Goal: Navigation & Orientation: Find specific page/section

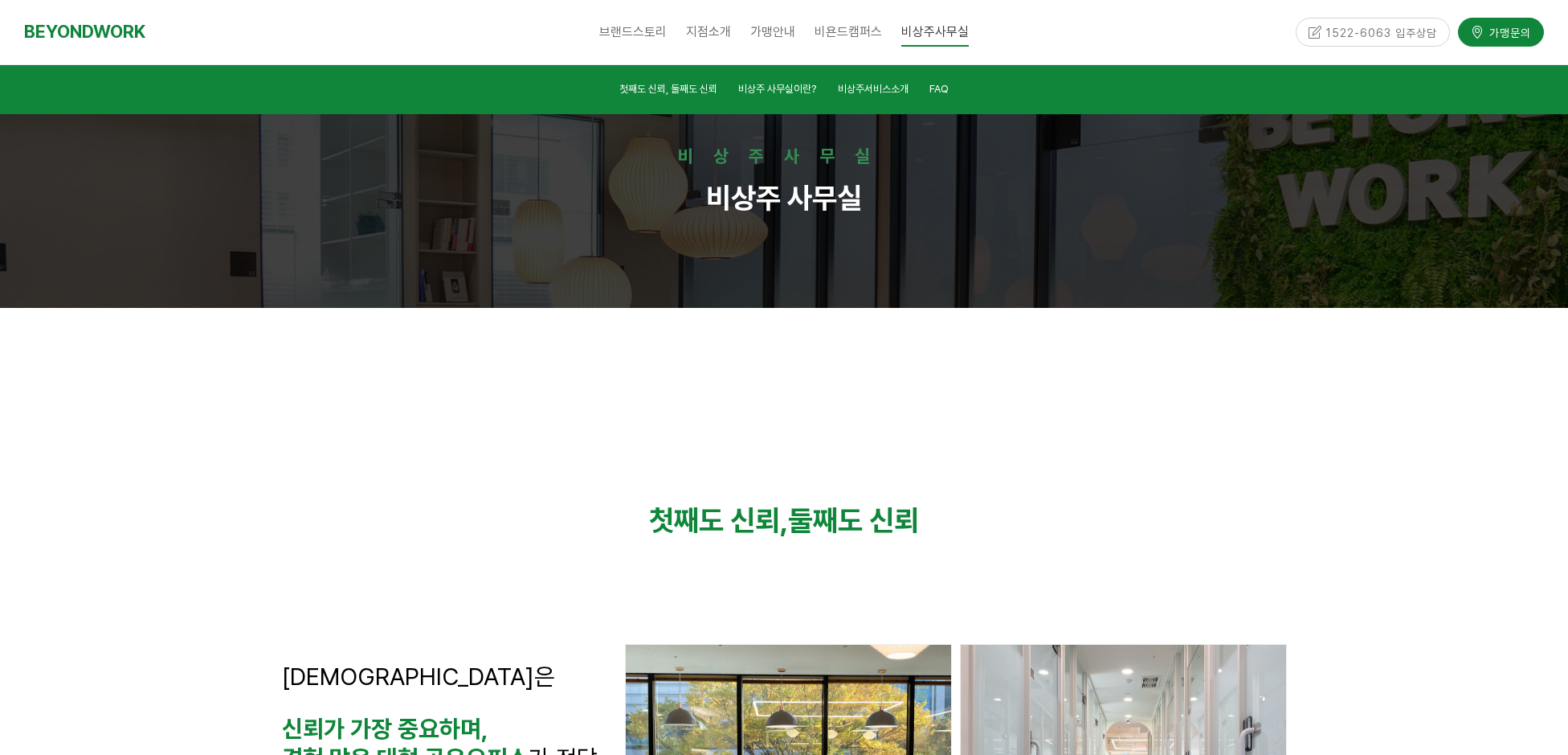
scroll to position [4419, 0]
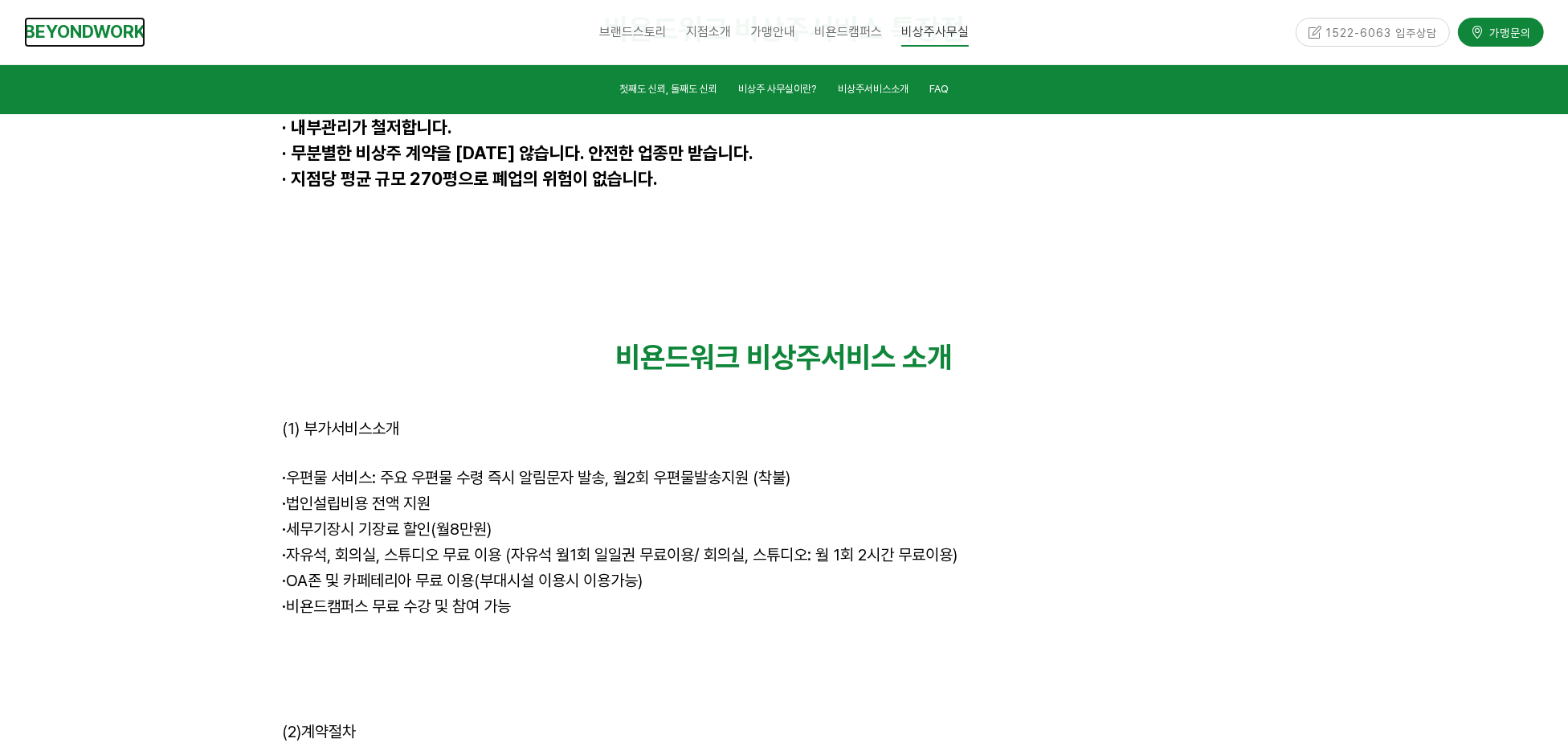
click at [89, 29] on link "BEYONDWORK" at bounding box center [85, 31] width 121 height 29
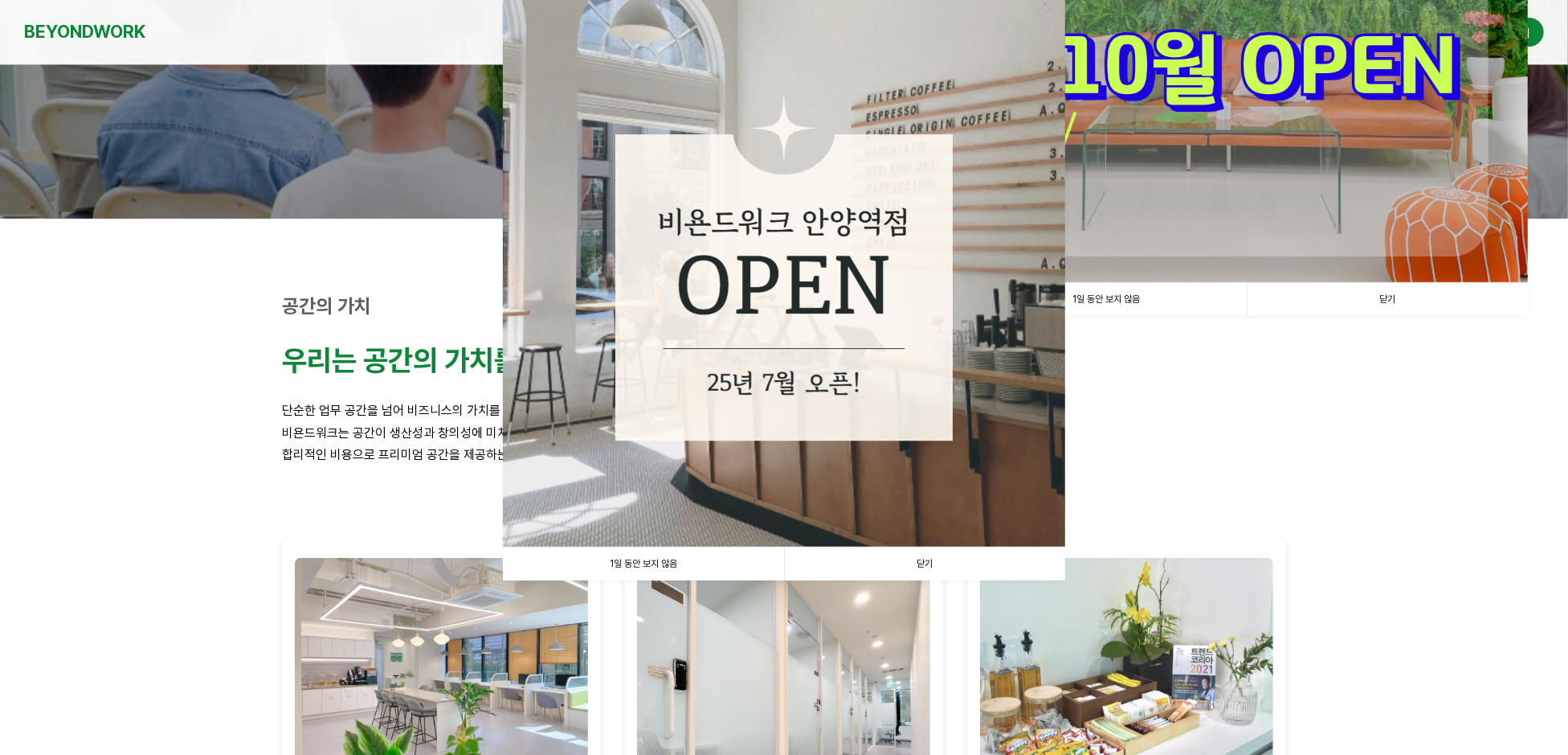
scroll to position [79, 0]
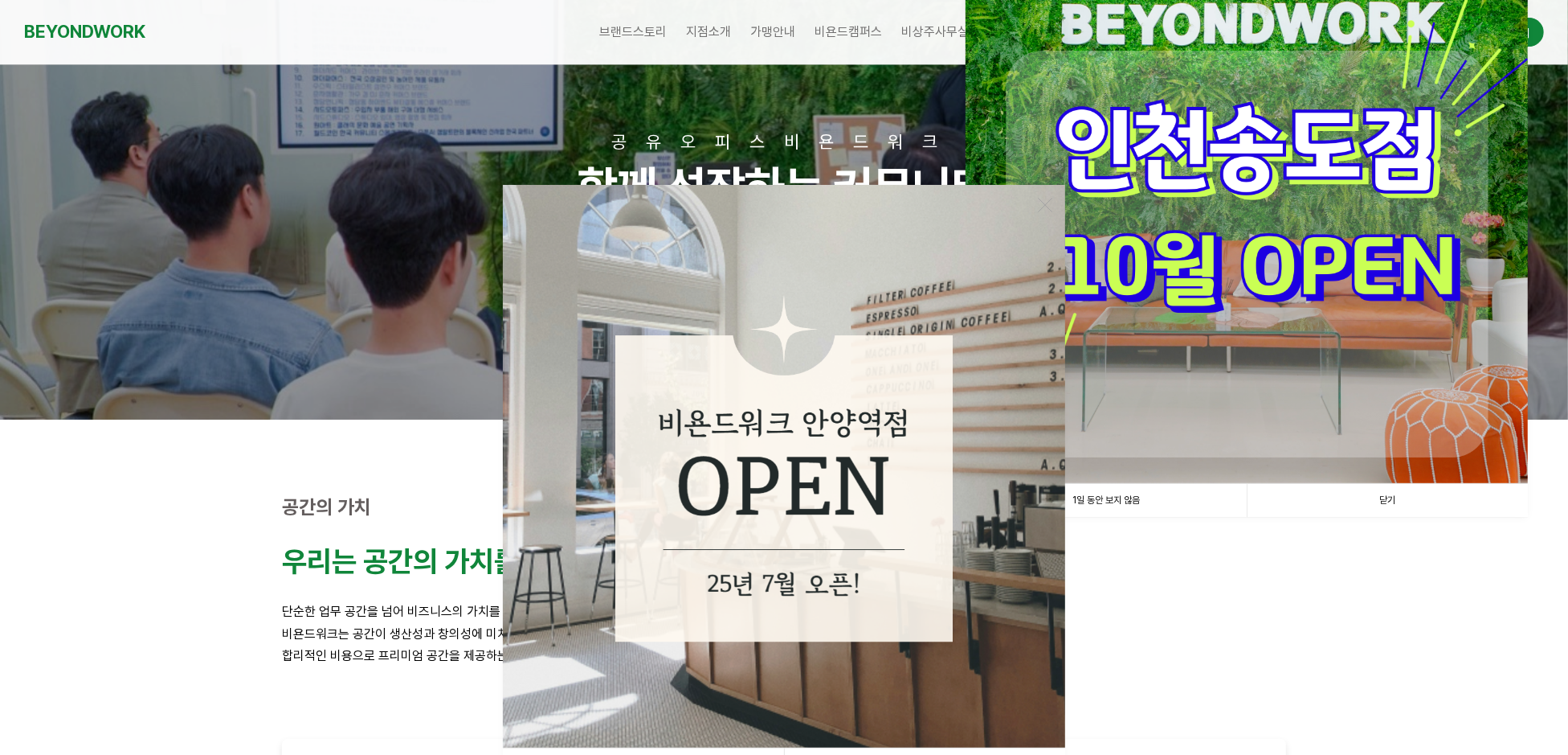
click at [1373, 502] on link "닫기" at bounding box center [1388, 500] width 281 height 33
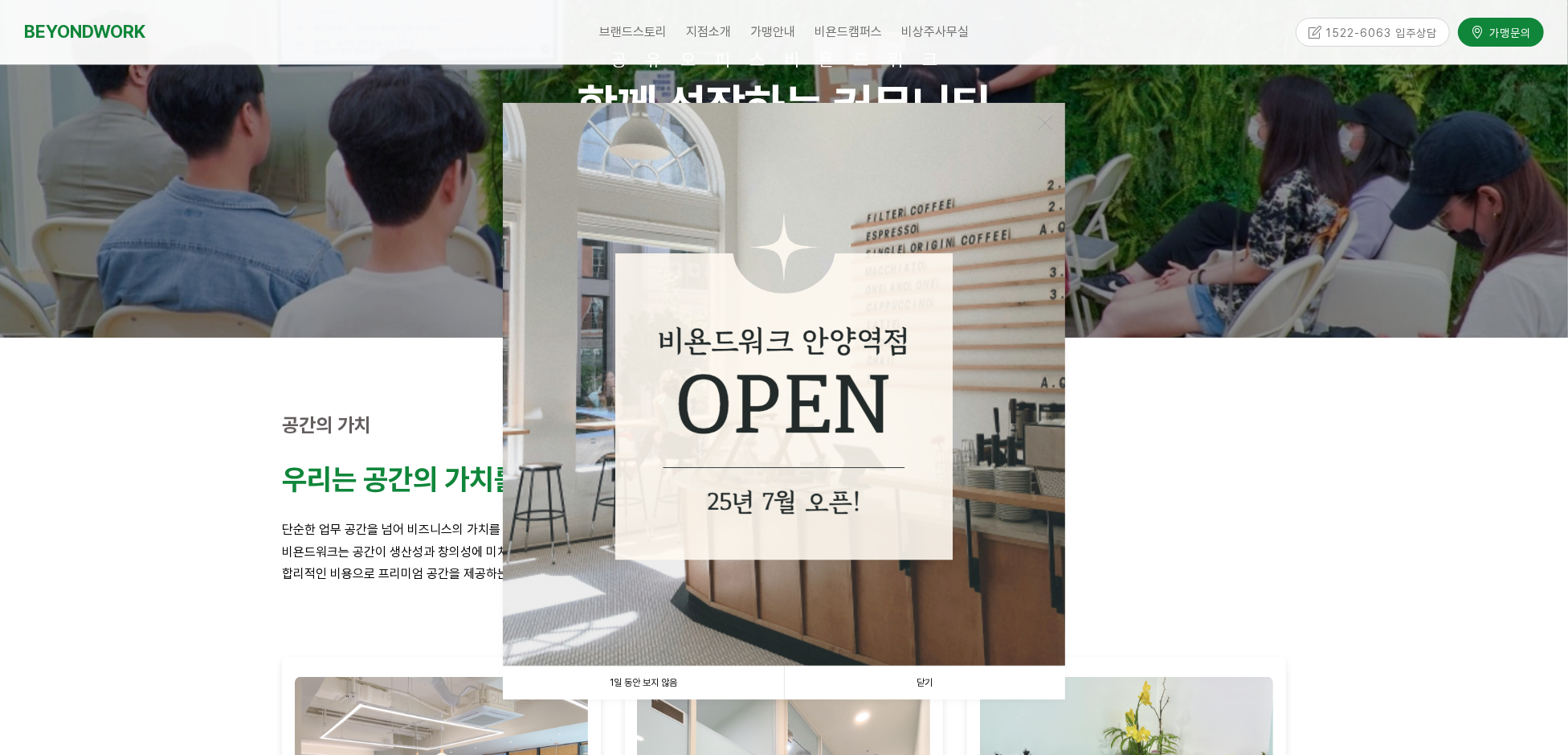
scroll to position [241, 0]
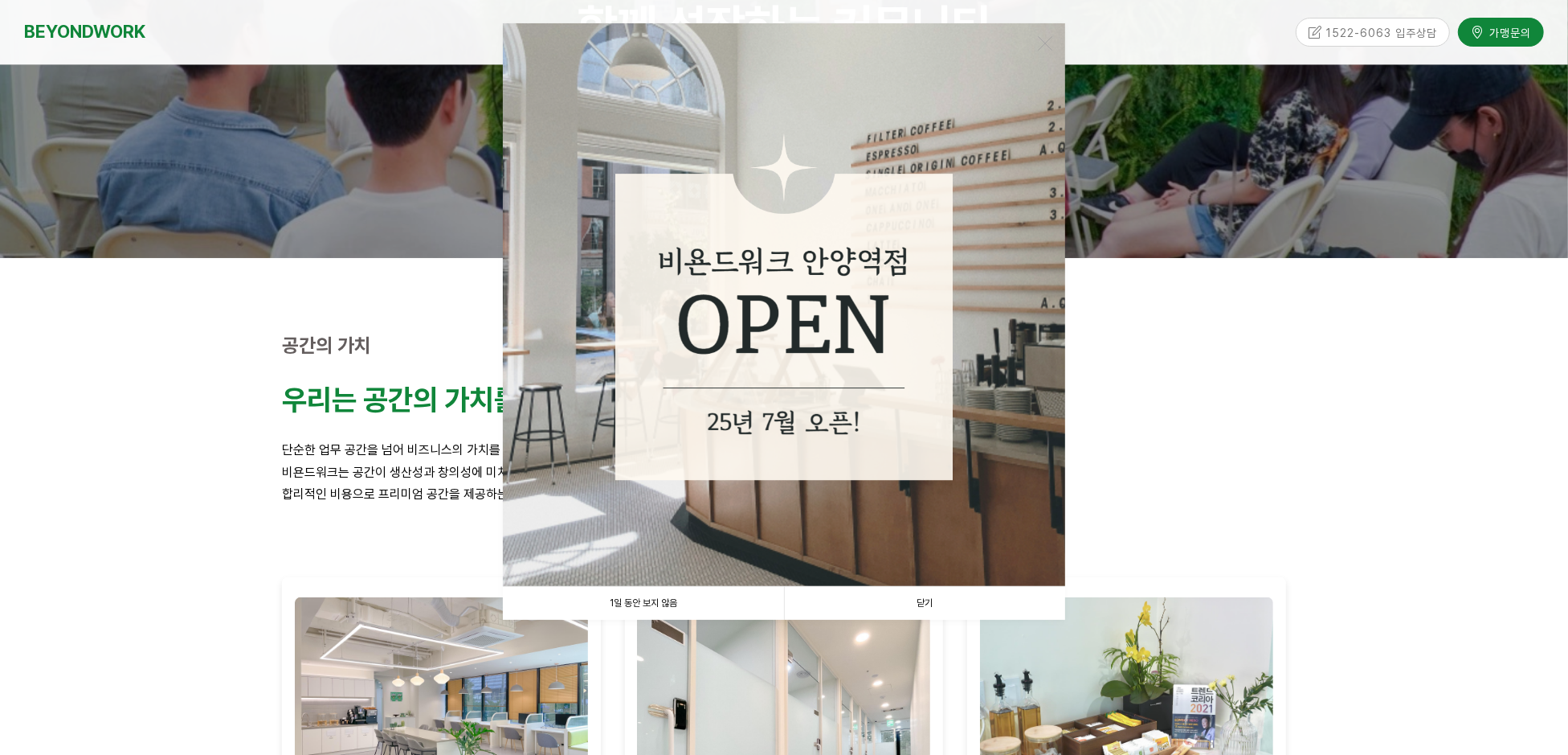
click at [908, 600] on link "닫기" at bounding box center [925, 603] width 281 height 33
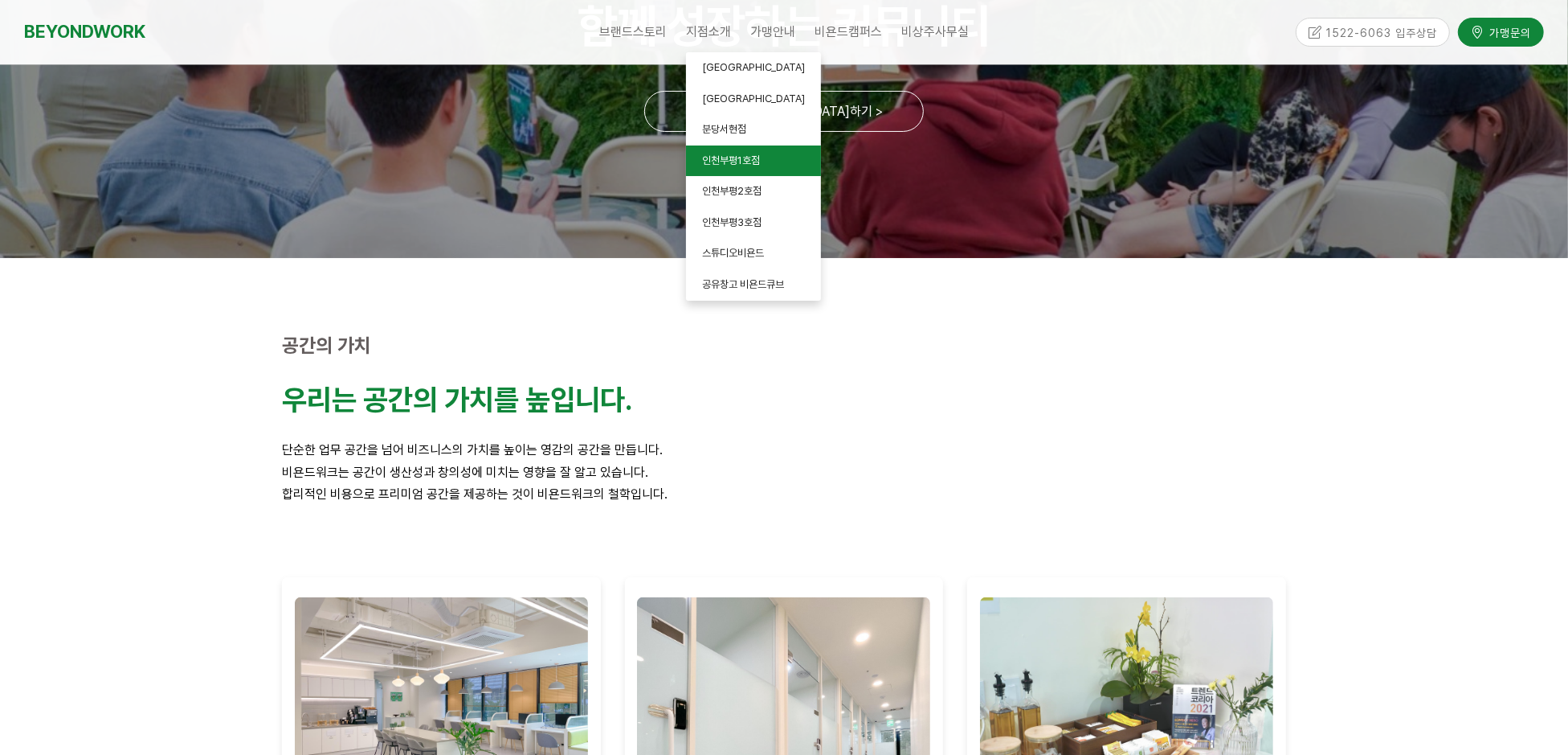
click at [723, 165] on span "인천부평1호점" at bounding box center [730, 160] width 58 height 12
